Goal: Task Accomplishment & Management: Use online tool/utility

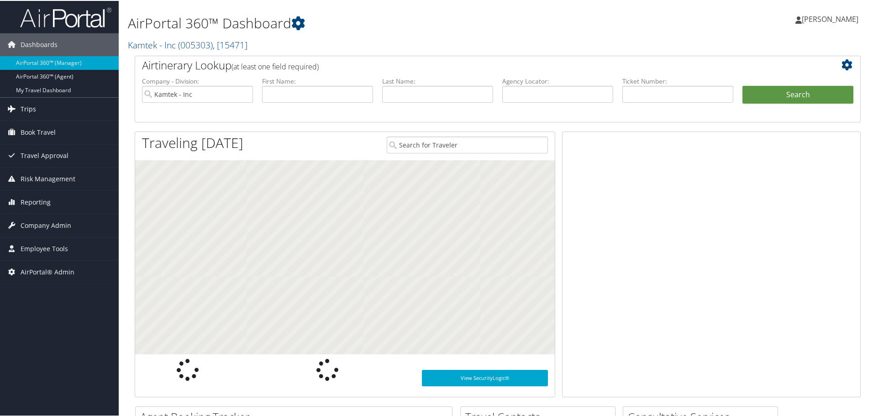
click at [42, 112] on link "Trips" at bounding box center [59, 108] width 119 height 23
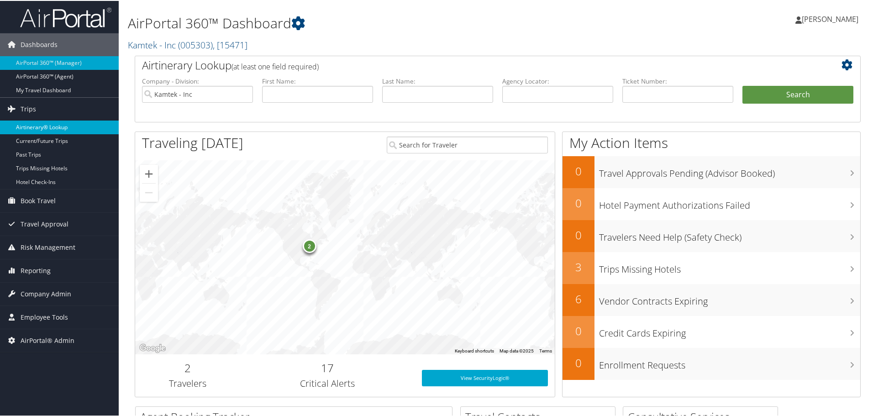
click at [63, 126] on link "Airtinerary® Lookup" at bounding box center [59, 127] width 119 height 14
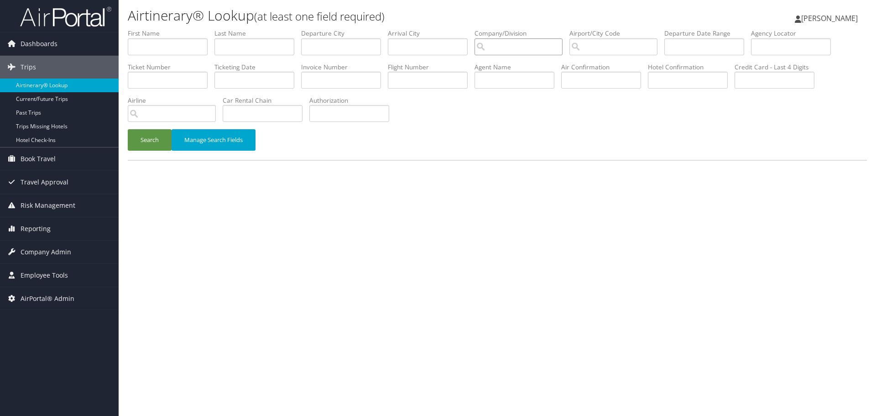
click at [512, 47] on input "search" at bounding box center [519, 46] width 88 height 17
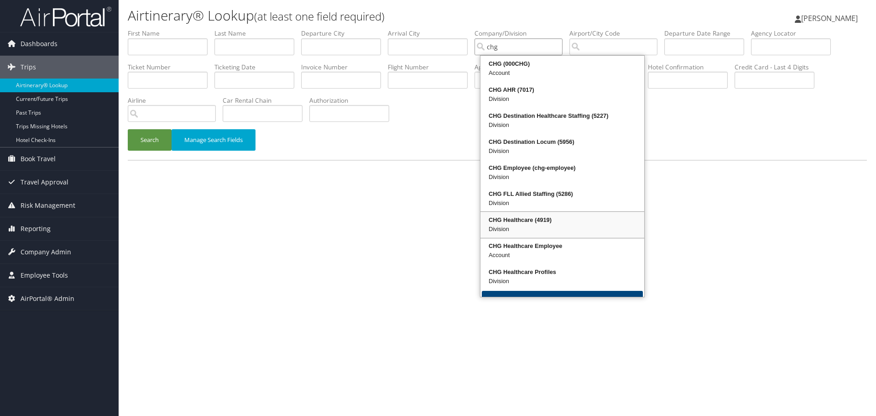
click at [545, 225] on div "Division" at bounding box center [562, 229] width 161 height 9
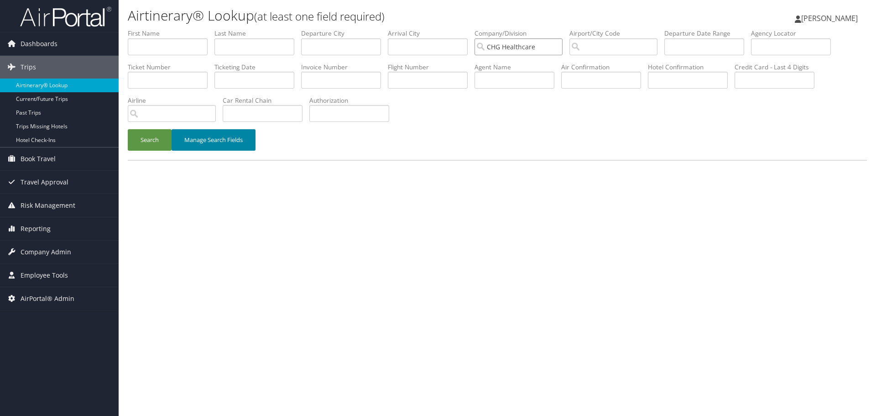
type input "CHG Healthcare"
click at [222, 142] on button "Manage Search Fields" at bounding box center [214, 139] width 84 height 21
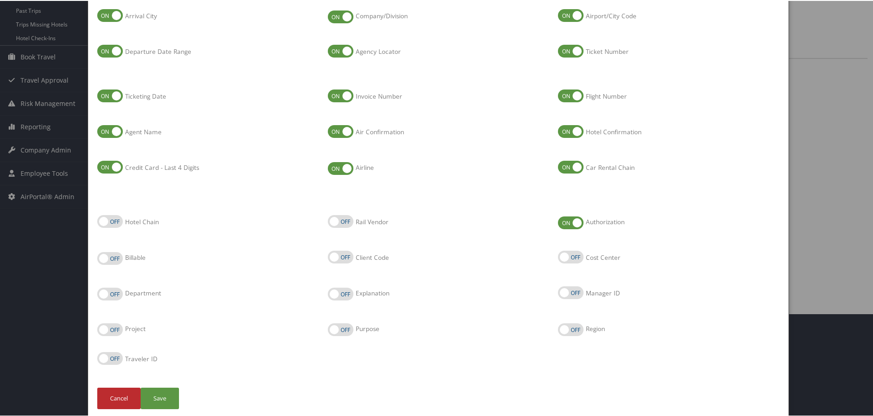
scroll to position [114, 0]
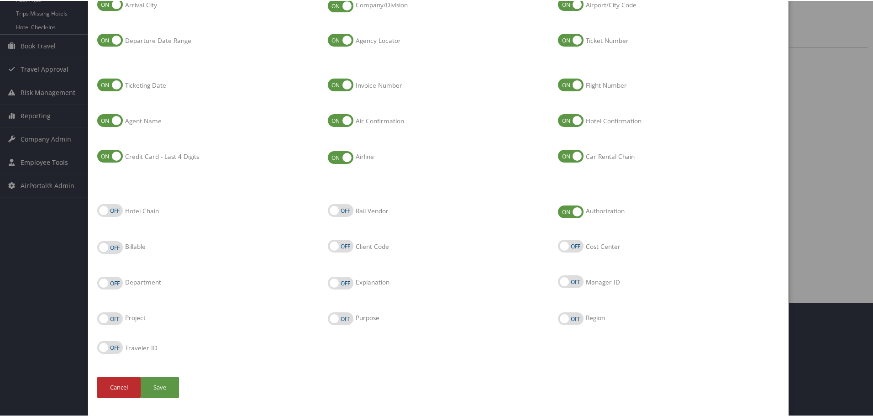
click at [827, 129] on div at bounding box center [438, 208] width 876 height 416
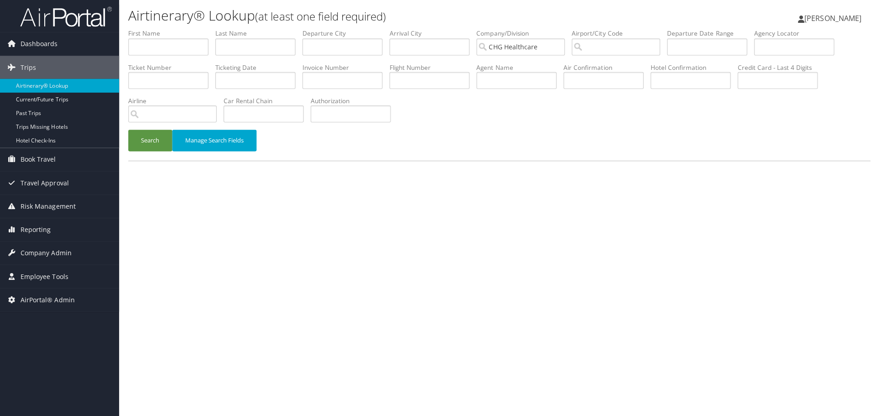
scroll to position [0, 0]
